Goal: Task Accomplishment & Management: Manage account settings

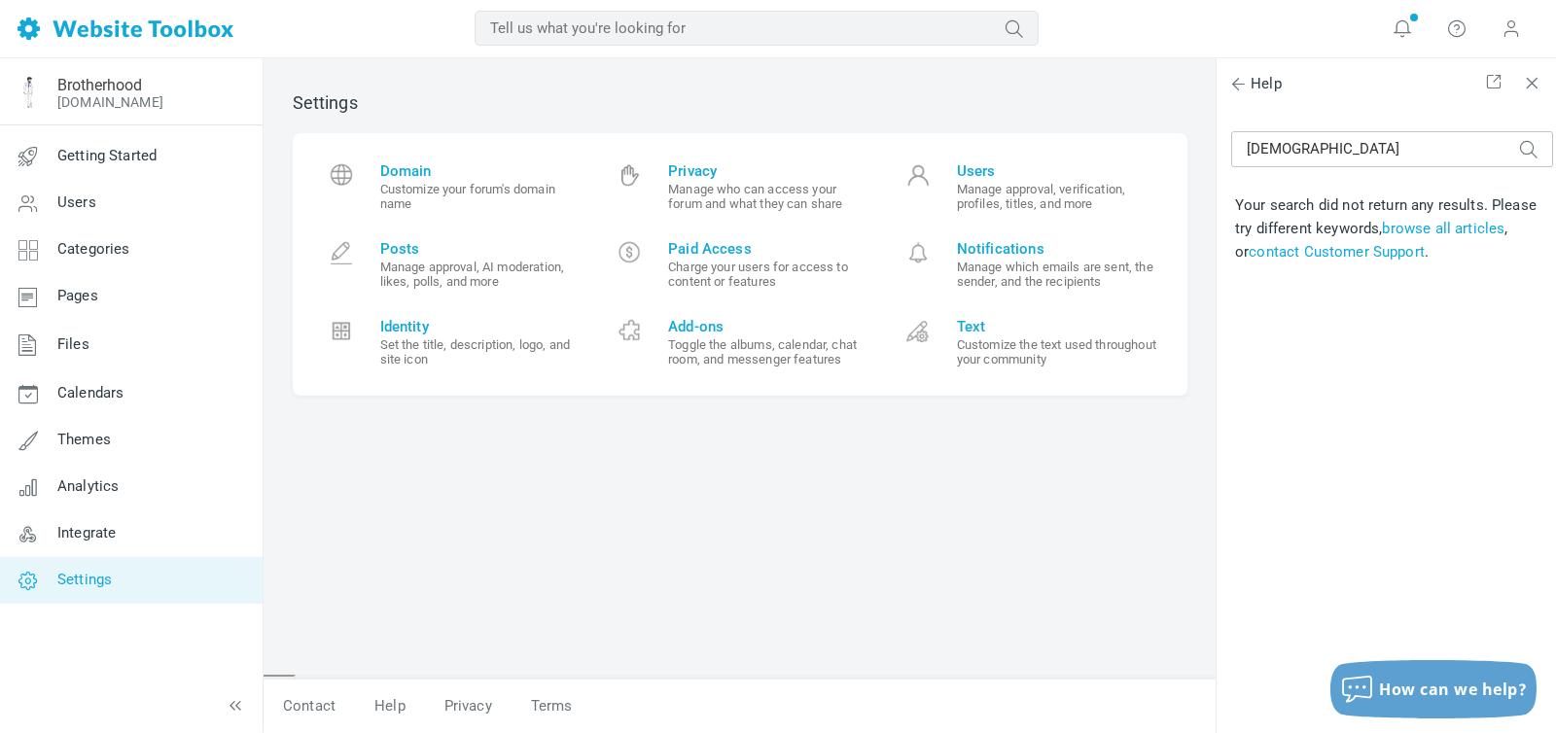
click at [95, 584] on span "Settings" at bounding box center [84, 580] width 54 height 18
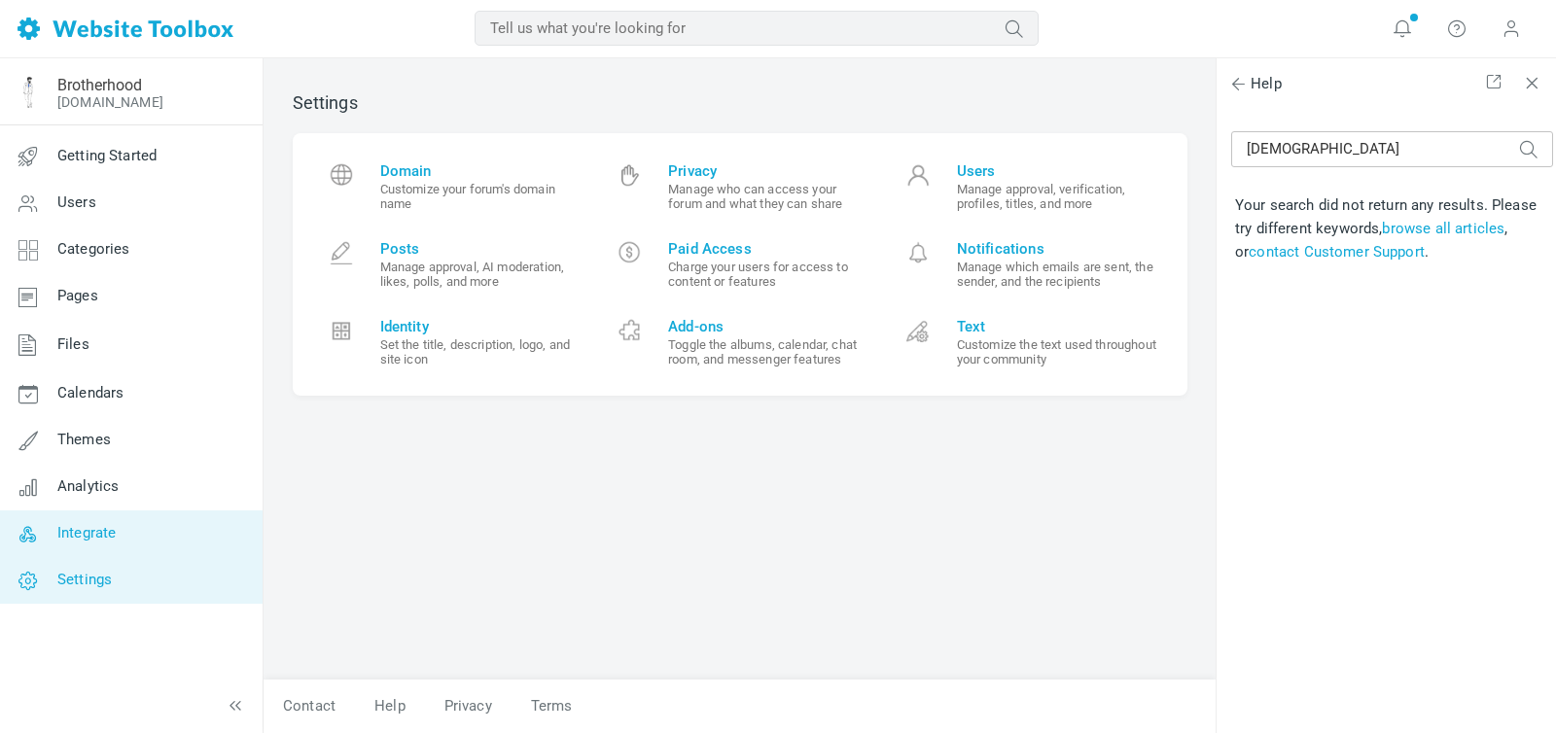
click at [93, 537] on span "Integrate" at bounding box center [86, 533] width 58 height 18
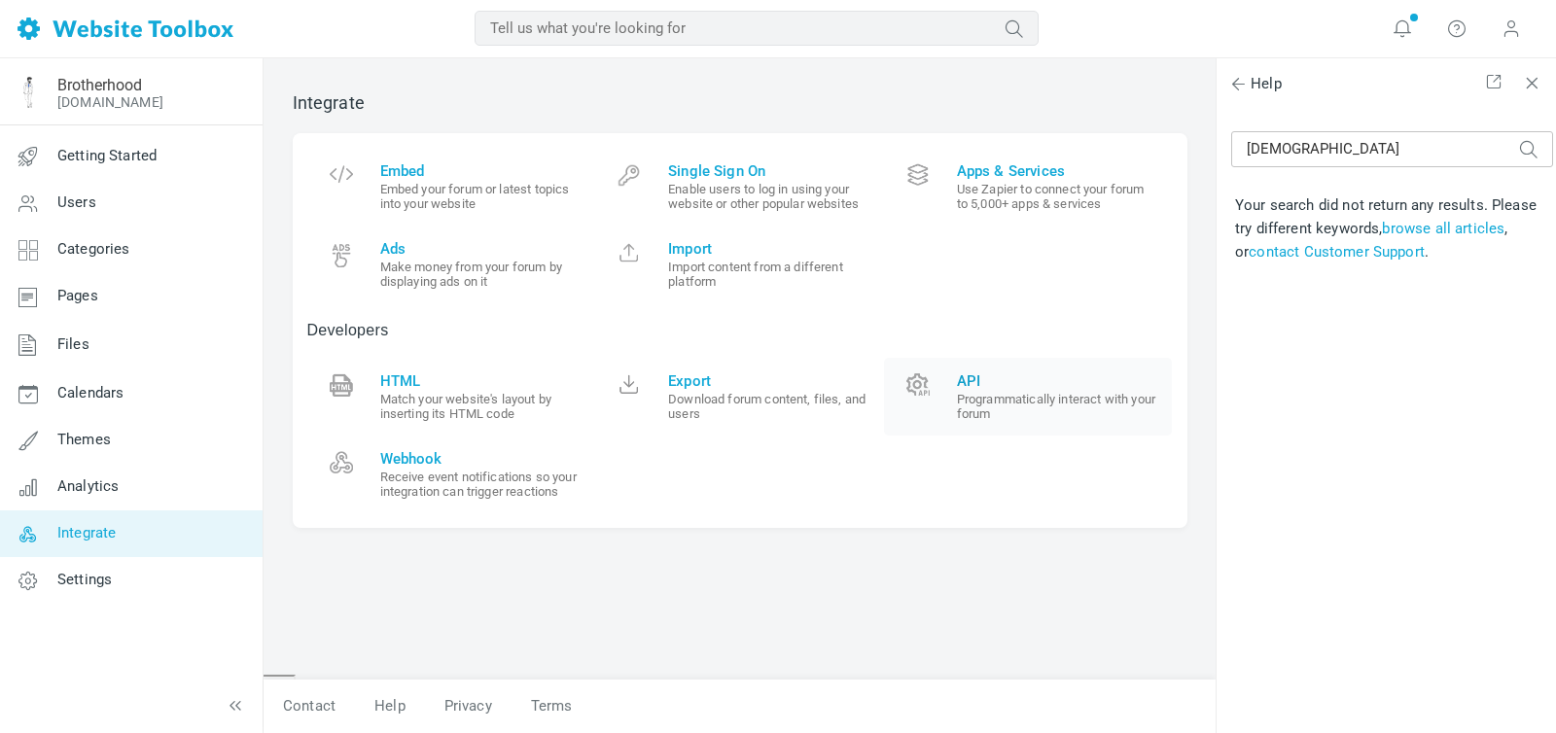
click at [961, 386] on span "API" at bounding box center [1057, 381] width 201 height 18
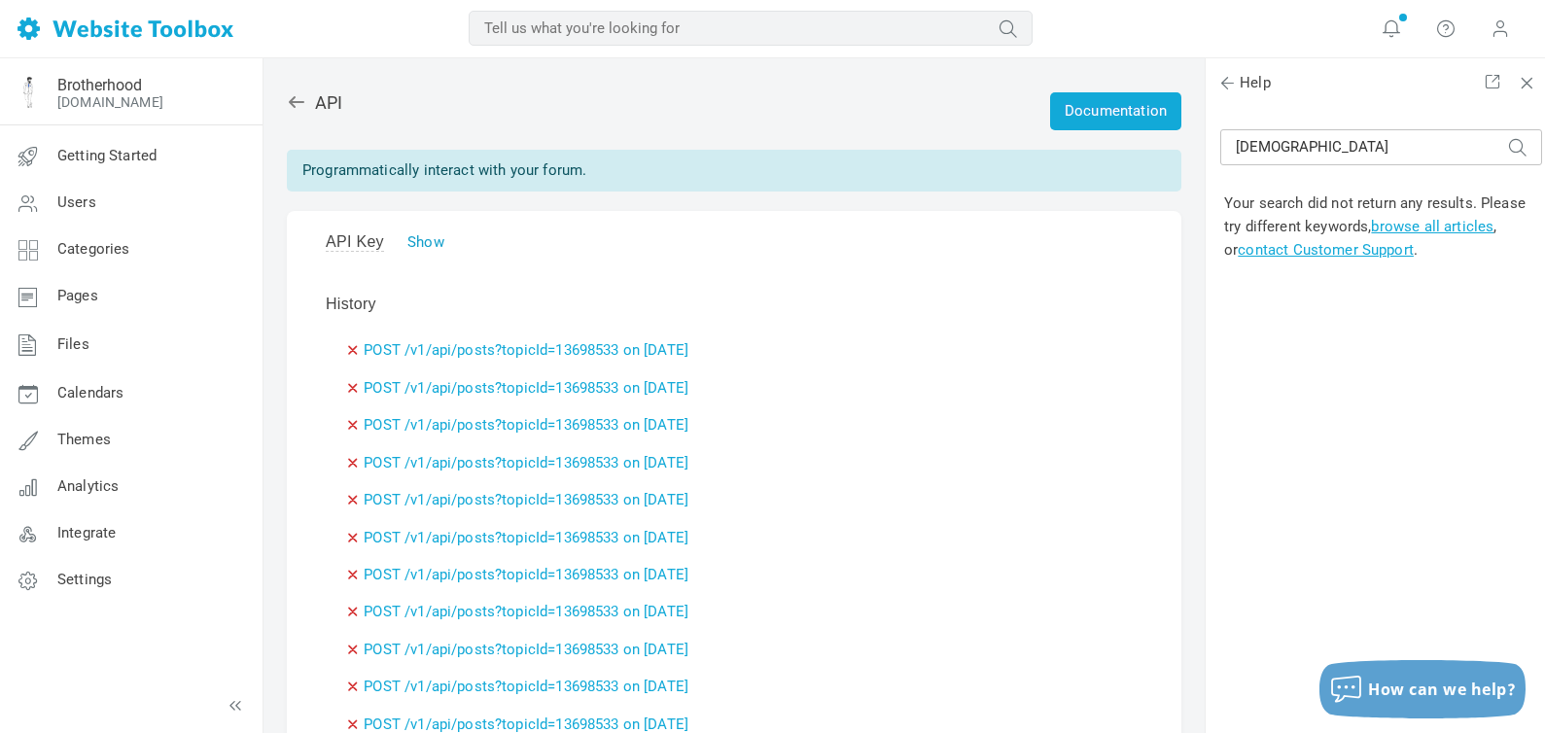
click at [431, 233] on link "Show" at bounding box center [425, 242] width 37 height 18
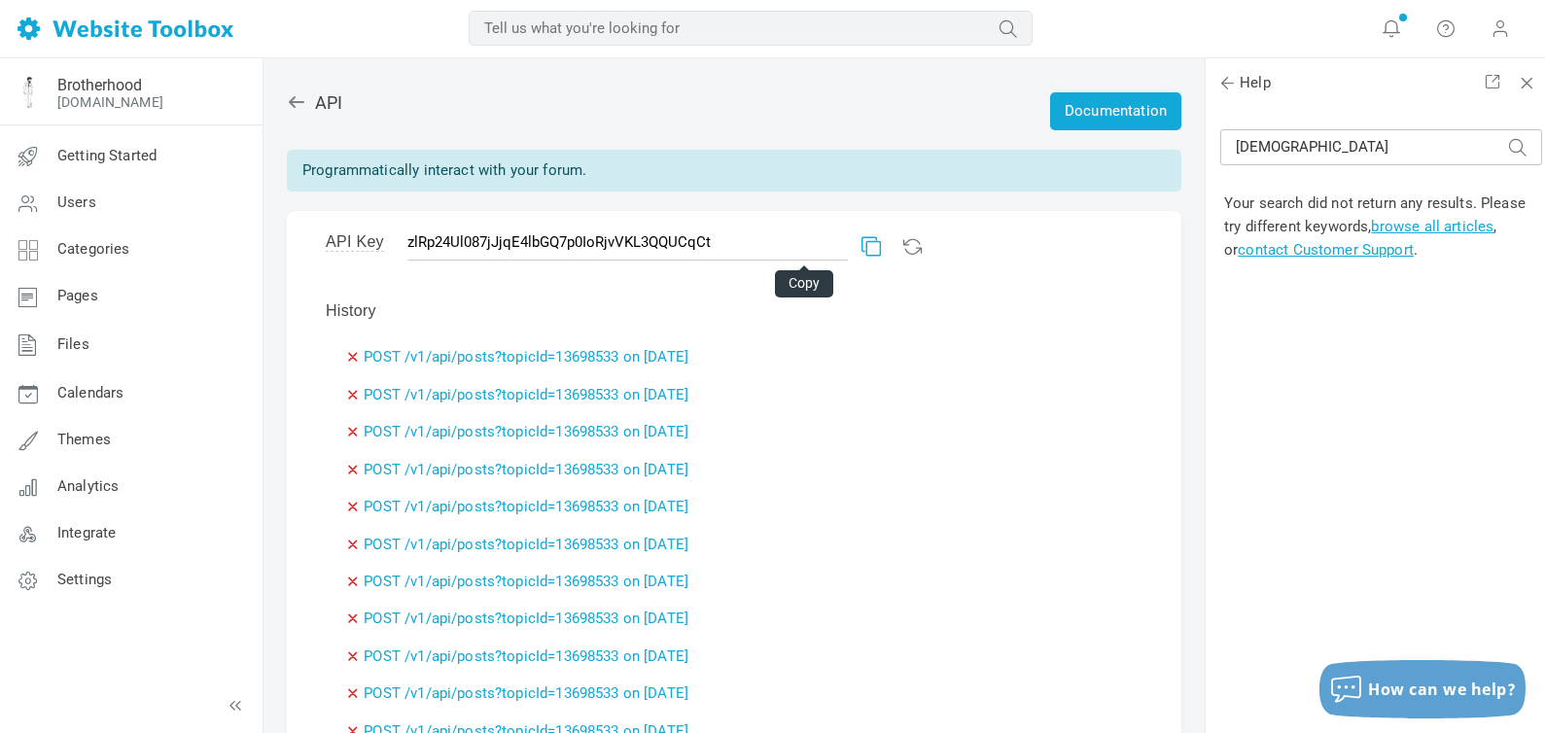
click at [861, 248] on link at bounding box center [868, 243] width 14 height 14
